Goal: Information Seeking & Learning: Learn about a topic

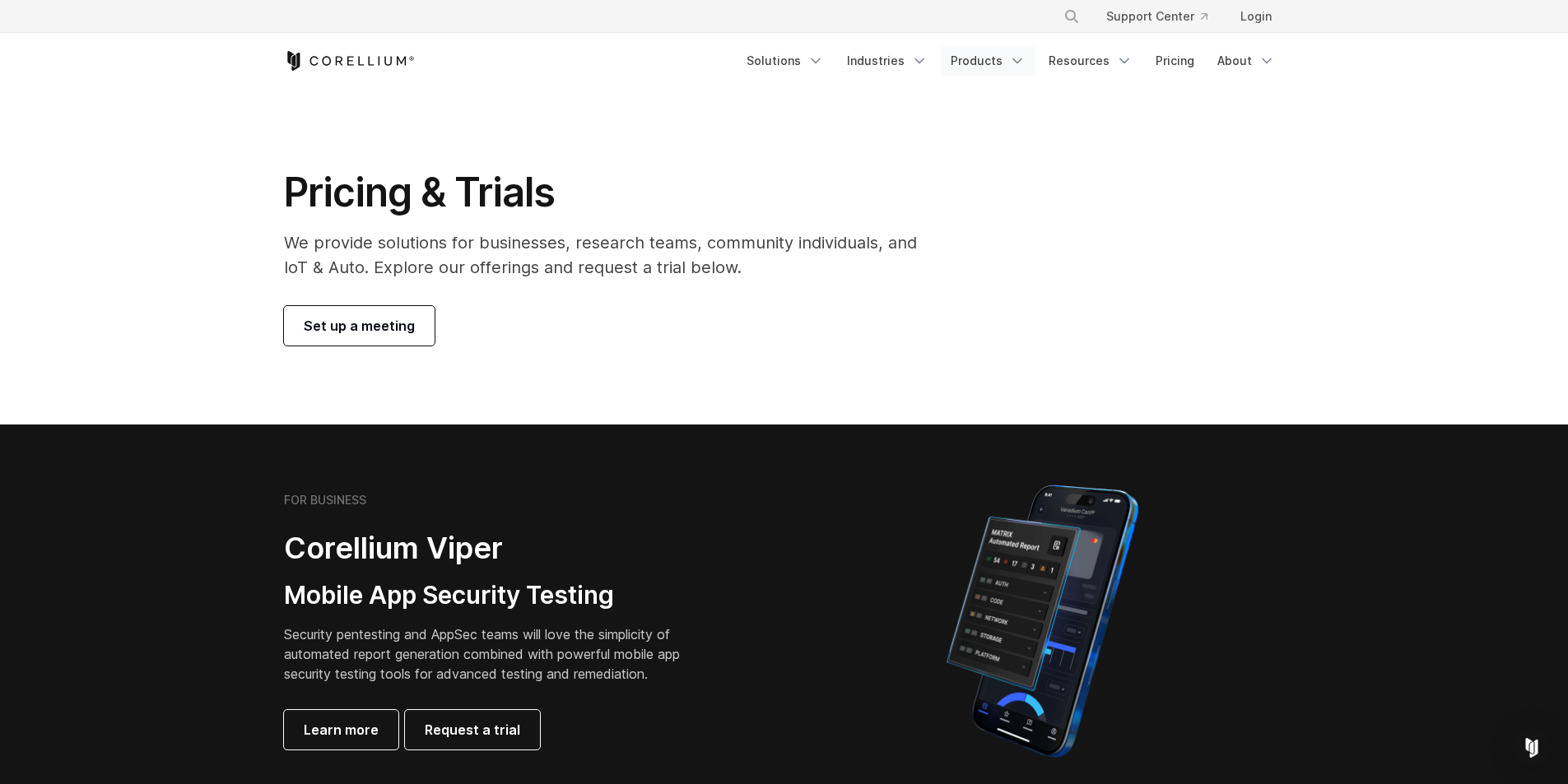
click at [1006, 56] on link "Products" at bounding box center [988, 61] width 95 height 30
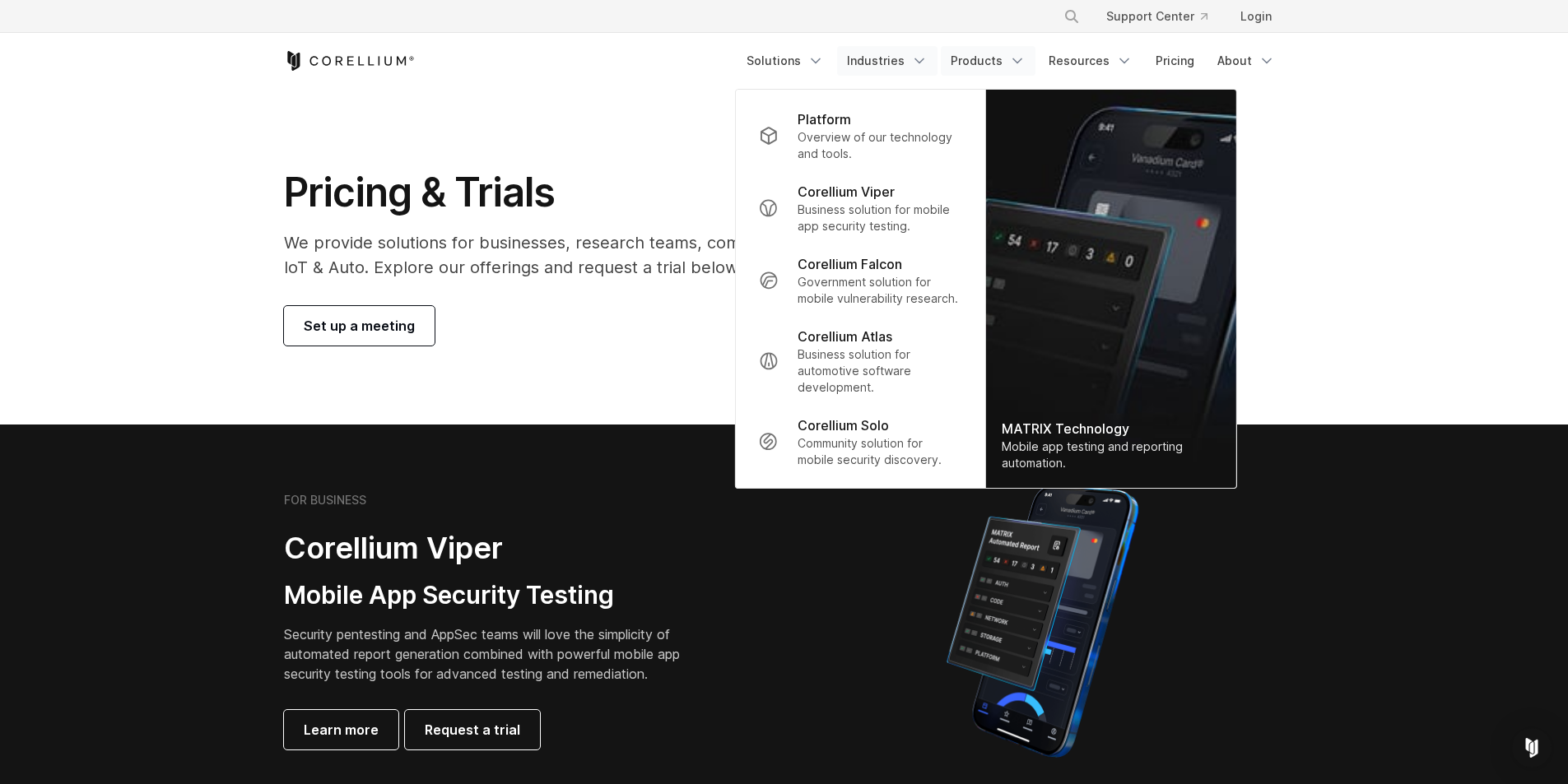
click at [913, 61] on link "Industries" at bounding box center [887, 61] width 100 height 30
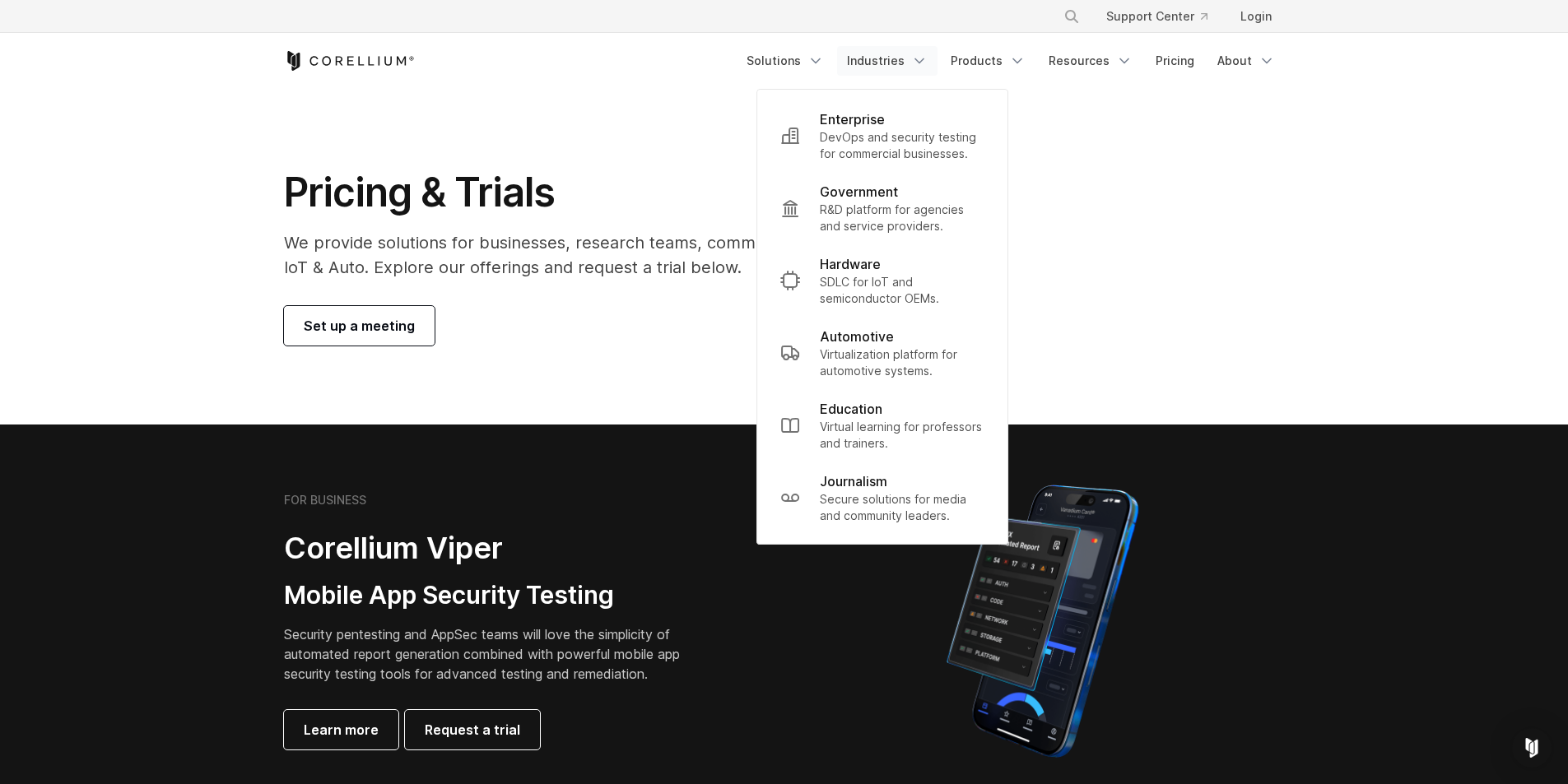
click at [913, 61] on link "Industries" at bounding box center [887, 61] width 100 height 30
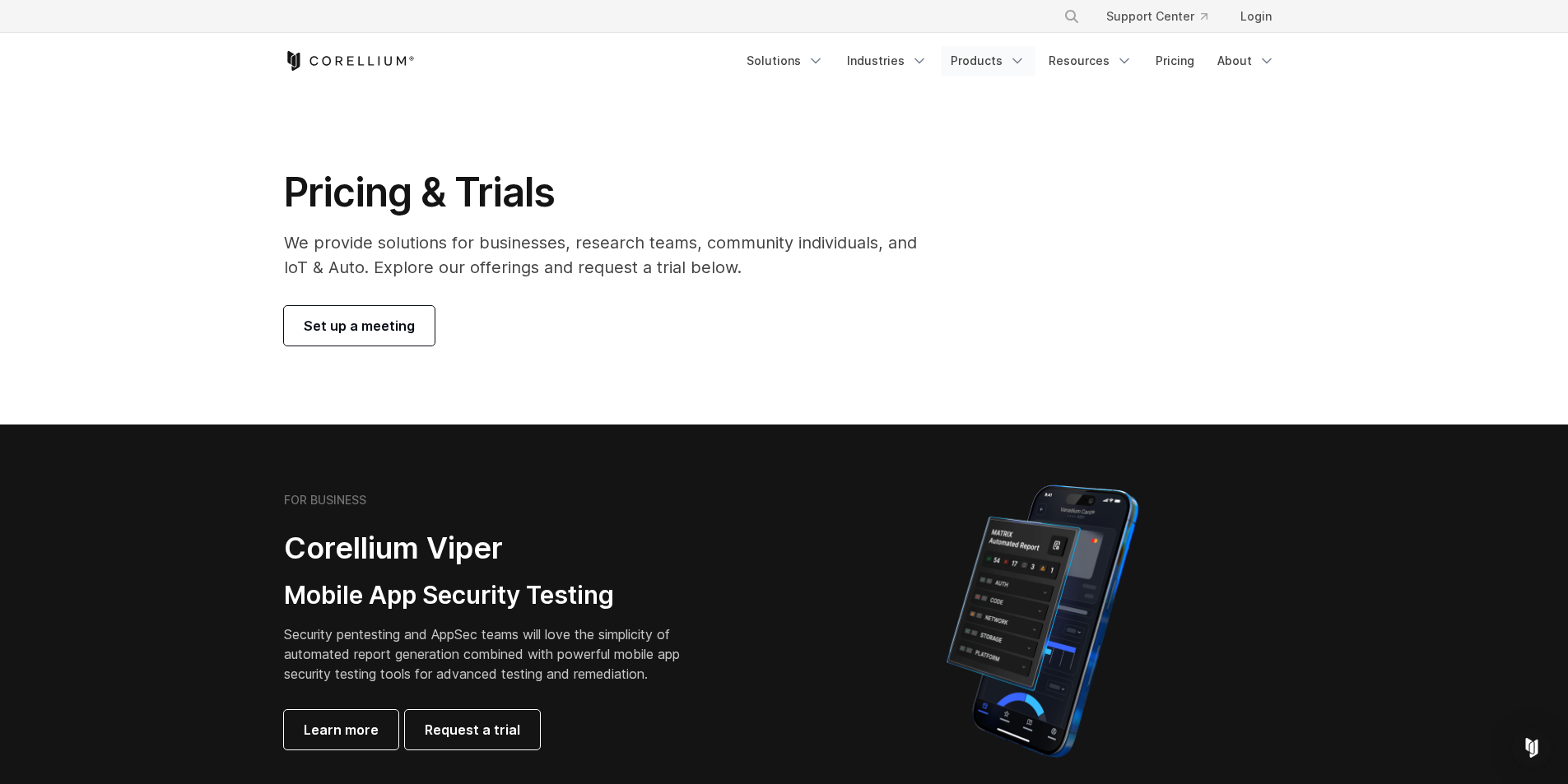
click at [997, 59] on link "Products" at bounding box center [988, 61] width 95 height 30
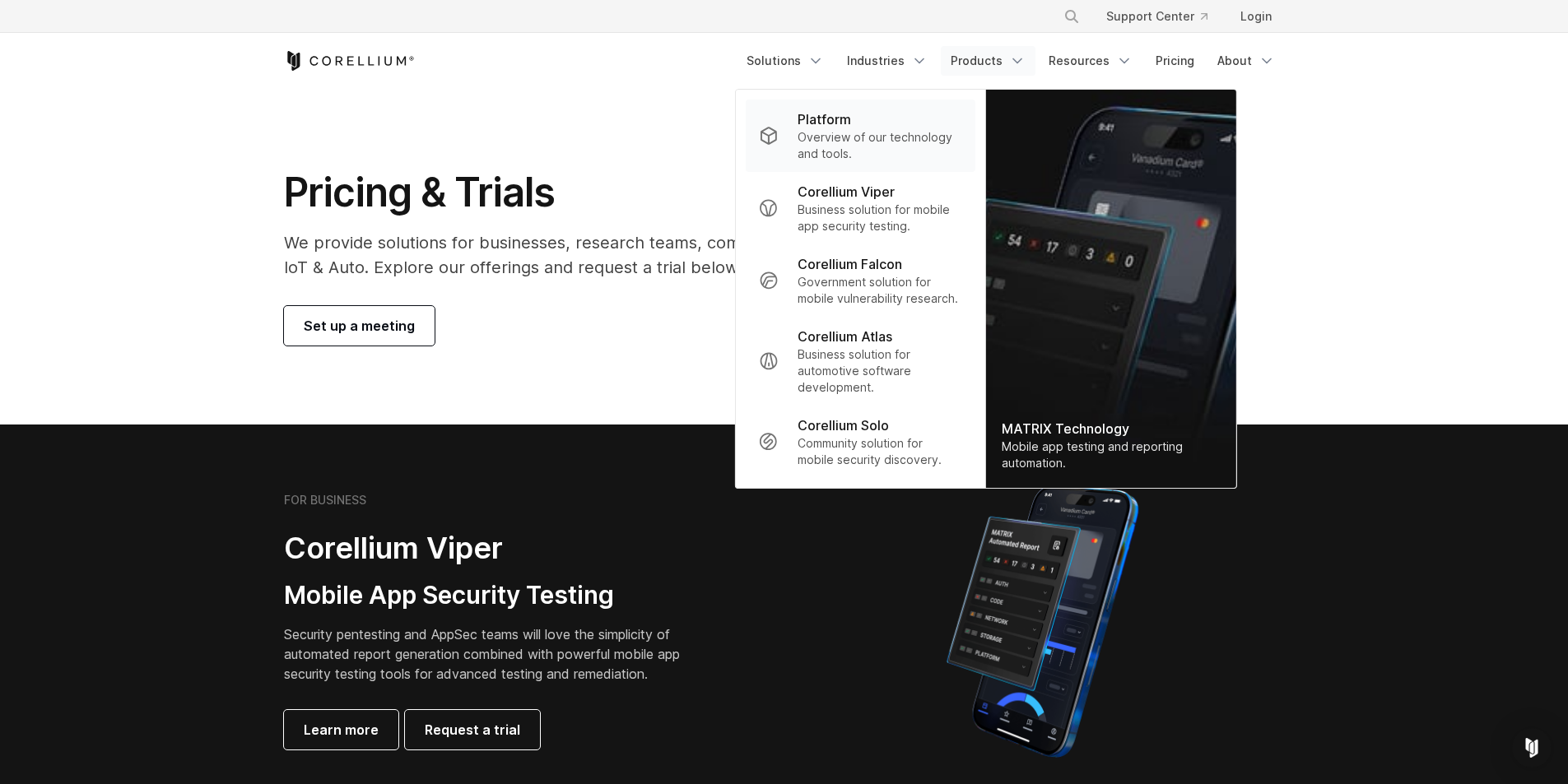
click at [851, 120] on p "Platform" at bounding box center [824, 119] width 54 height 20
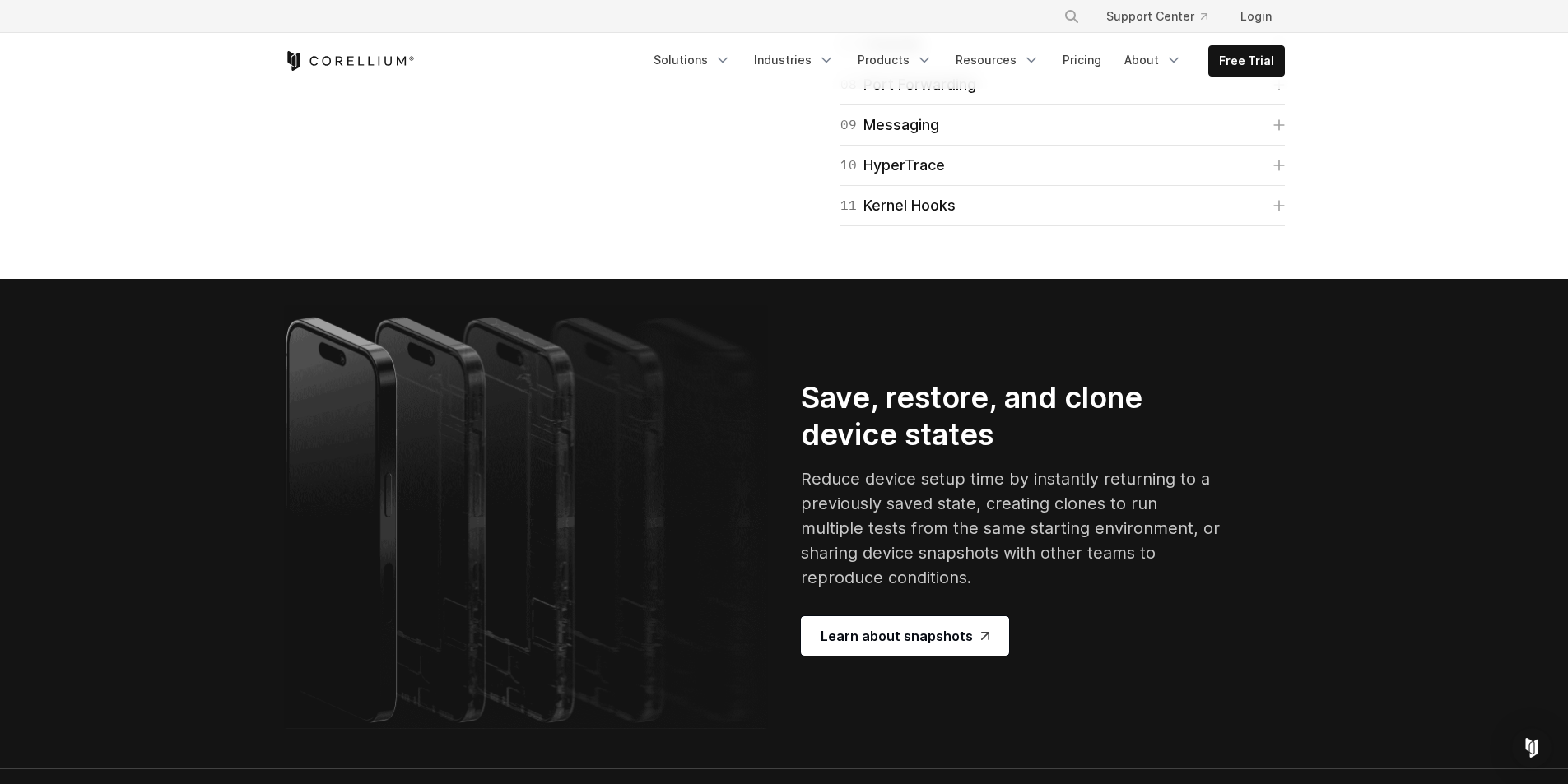
scroll to position [2869, 0]
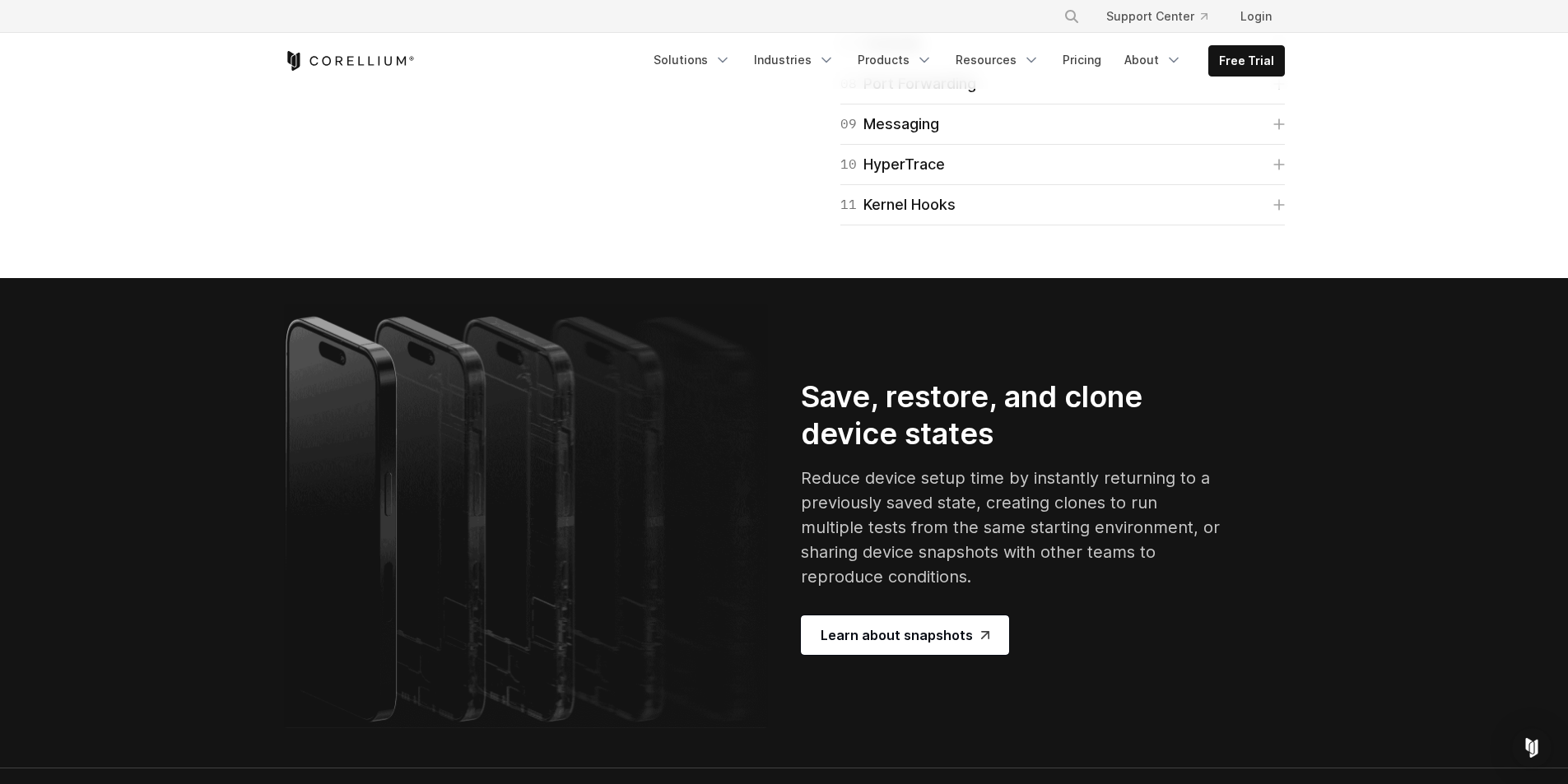
click at [890, 15] on div "06 [PERSON_NAME]" at bounding box center [911, 3] width 142 height 23
